Goal: Task Accomplishment & Management: Use online tool/utility

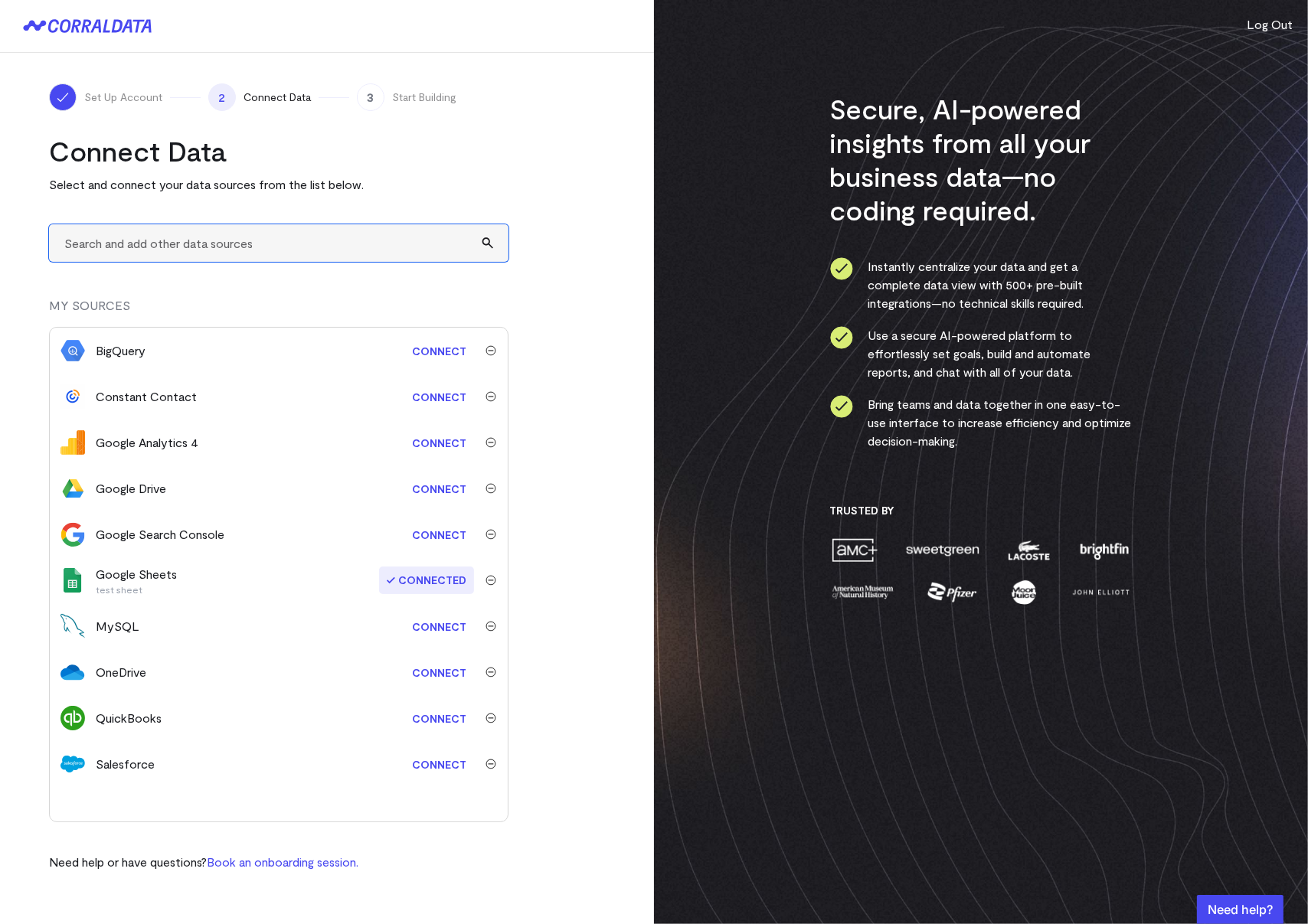
click at [170, 246] on input "text" at bounding box center [279, 243] width 460 height 37
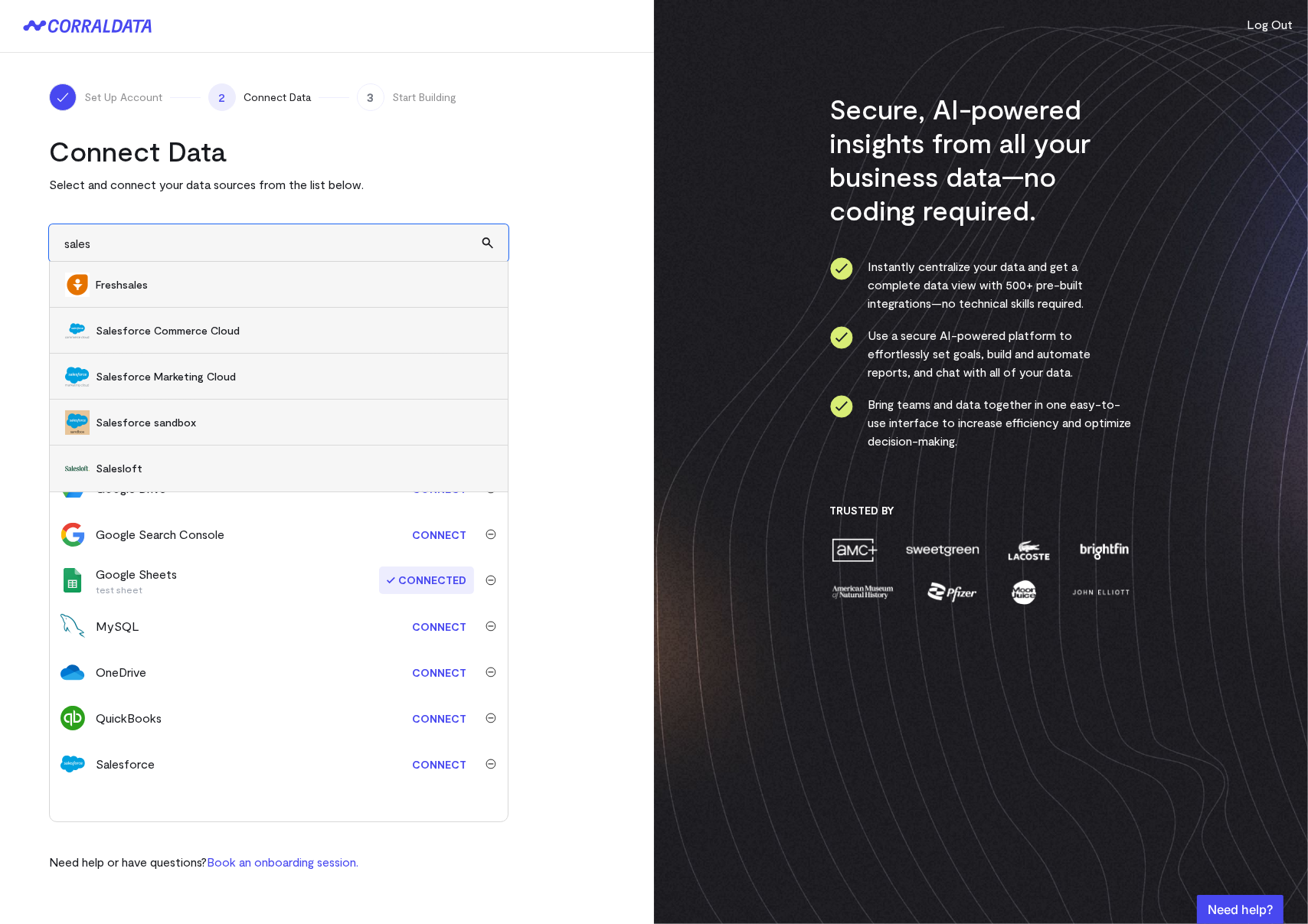
type input "sales"
drag, startPoint x: 320, startPoint y: 760, endPoint x: 257, endPoint y: 759, distance: 63.0
click at [319, 760] on div "Salesforce" at bounding box center [238, 764] width 285 height 18
